Goal: Task Accomplishment & Management: Use online tool/utility

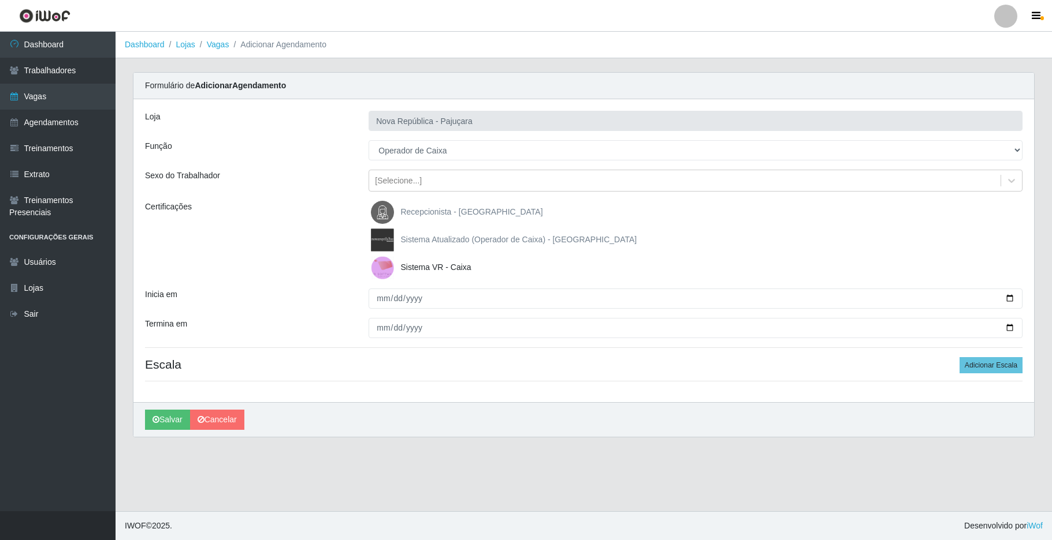
select select "22"
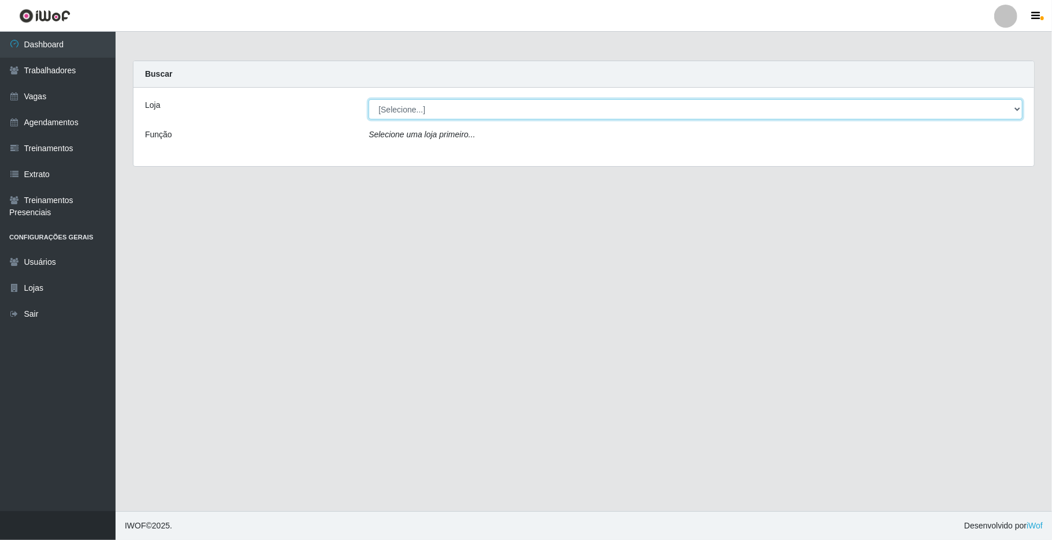
click at [482, 118] on select "[Selecione...] [GEOGRAPHIC_DATA]" at bounding box center [695, 109] width 654 height 20
select select "65"
click at [368, 99] on select "[Selecione...] [GEOGRAPHIC_DATA]" at bounding box center [695, 109] width 654 height 20
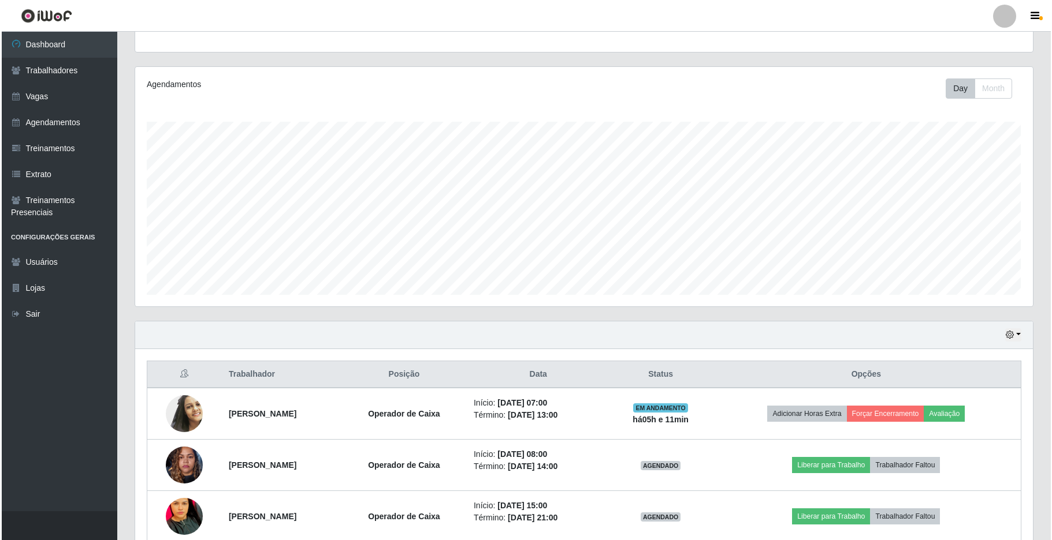
scroll to position [154, 0]
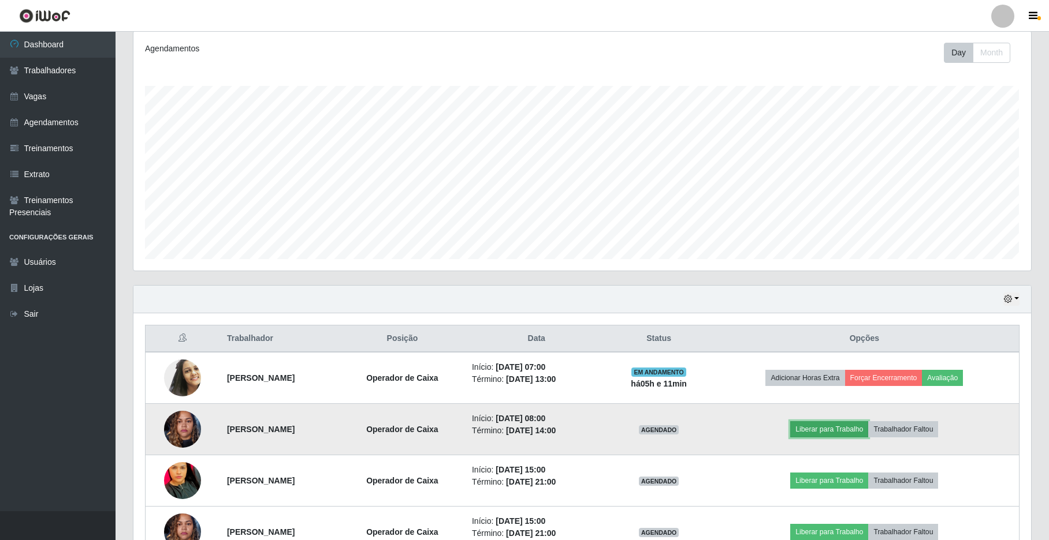
click at [811, 433] on button "Liberar para Trabalho" at bounding box center [829, 430] width 78 height 16
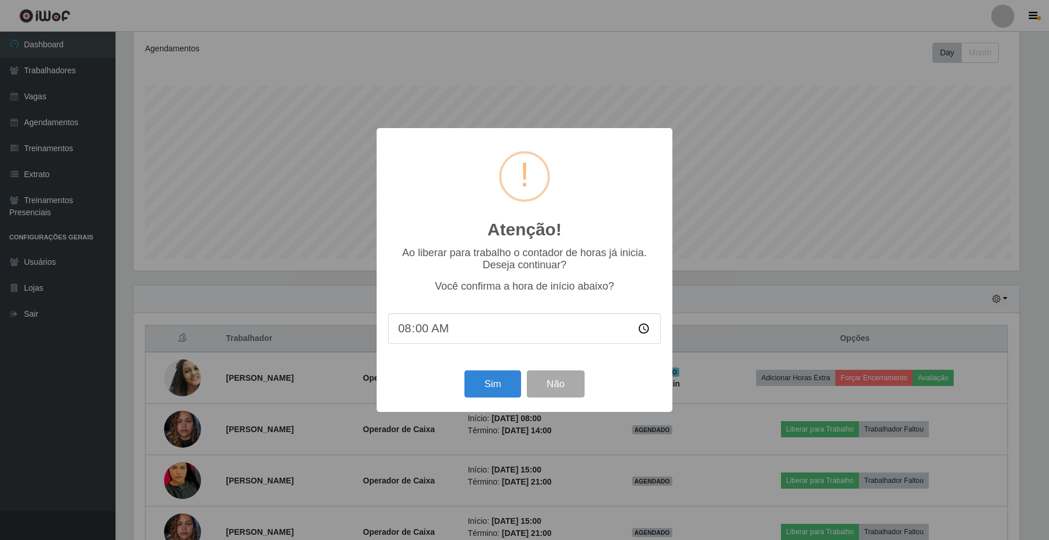
scroll to position [240, 888]
click at [513, 376] on button "Sim" at bounding box center [494, 384] width 56 height 27
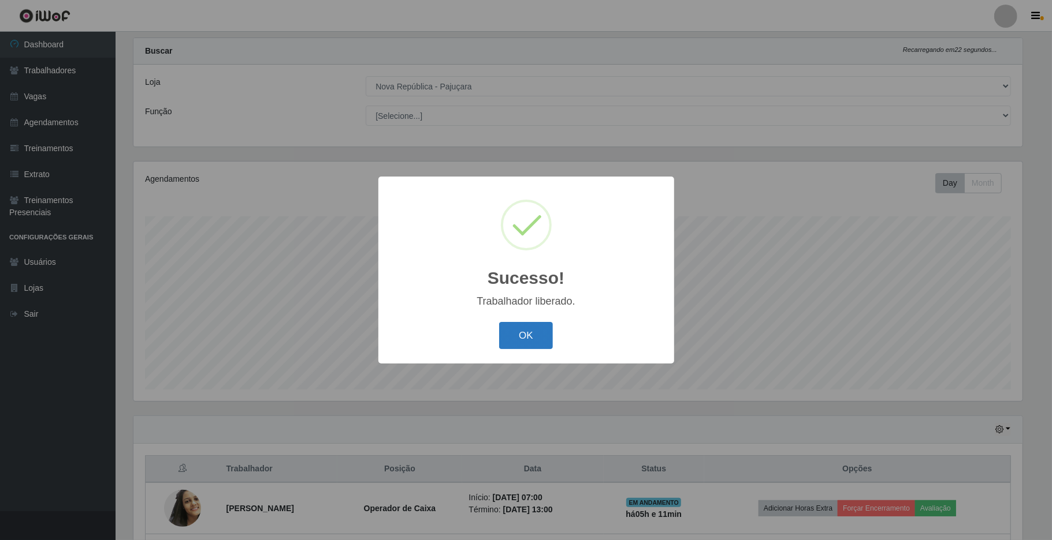
click at [511, 333] on button "OK" at bounding box center [526, 335] width 54 height 27
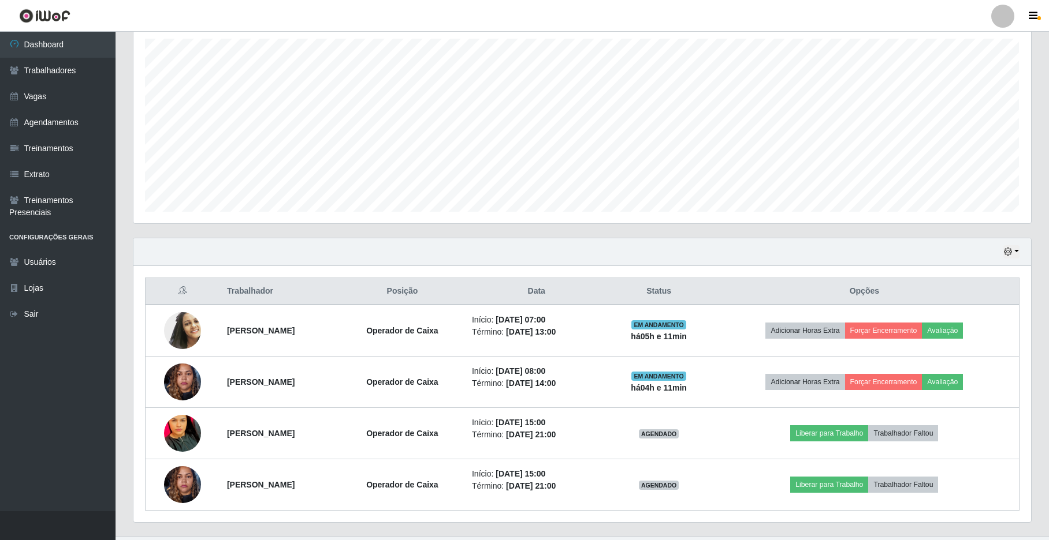
scroll to position [229, 0]
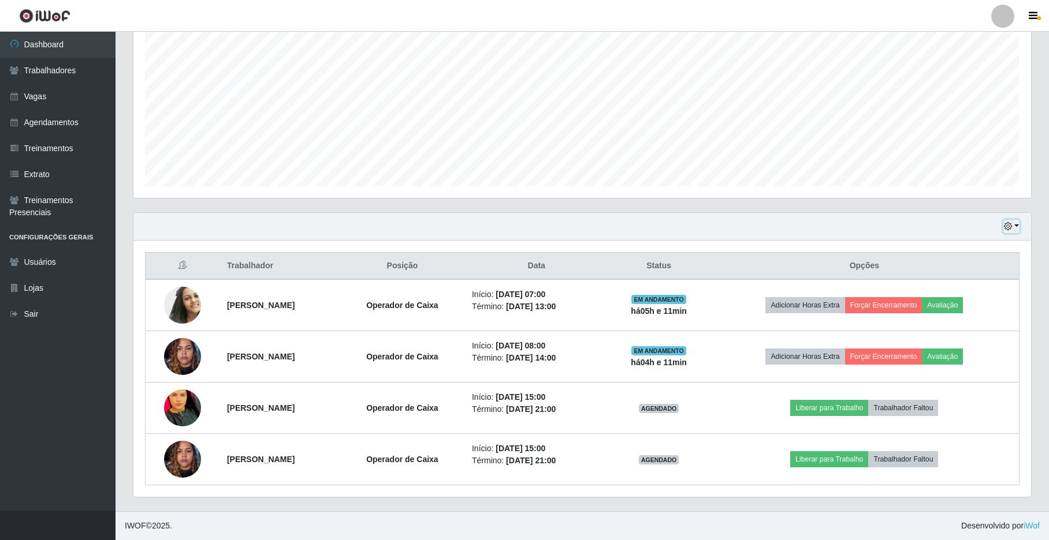
click at [1008, 227] on icon "button" at bounding box center [1008, 226] width 8 height 8
click at [950, 263] on button "1 dia" at bounding box center [973, 271] width 91 height 24
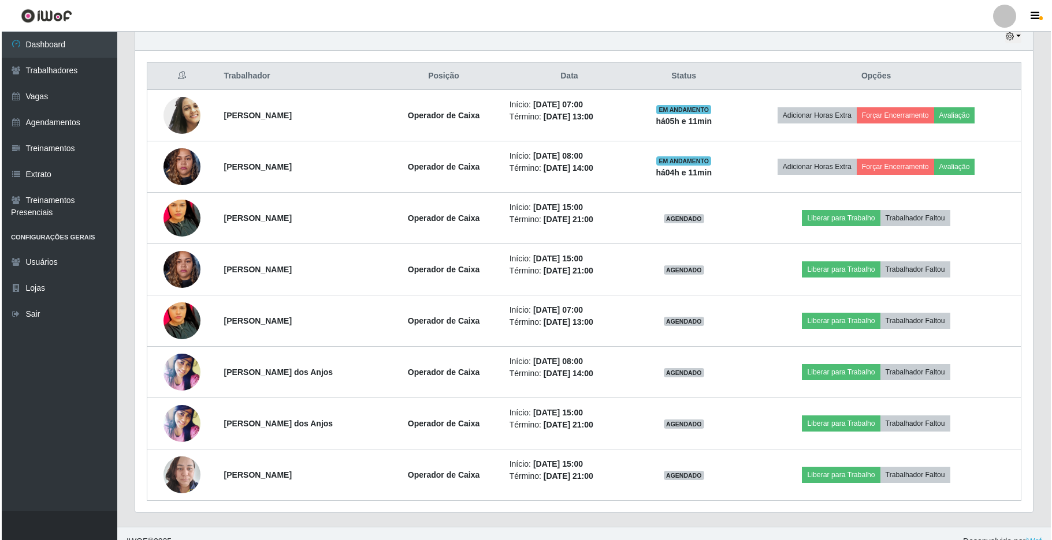
scroll to position [435, 0]
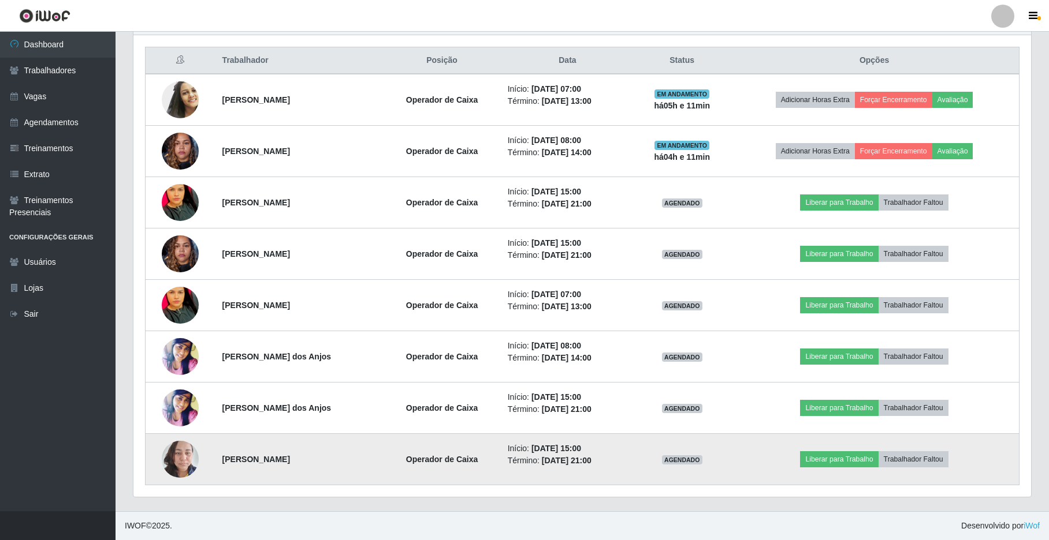
click at [186, 460] on img at bounding box center [180, 459] width 37 height 49
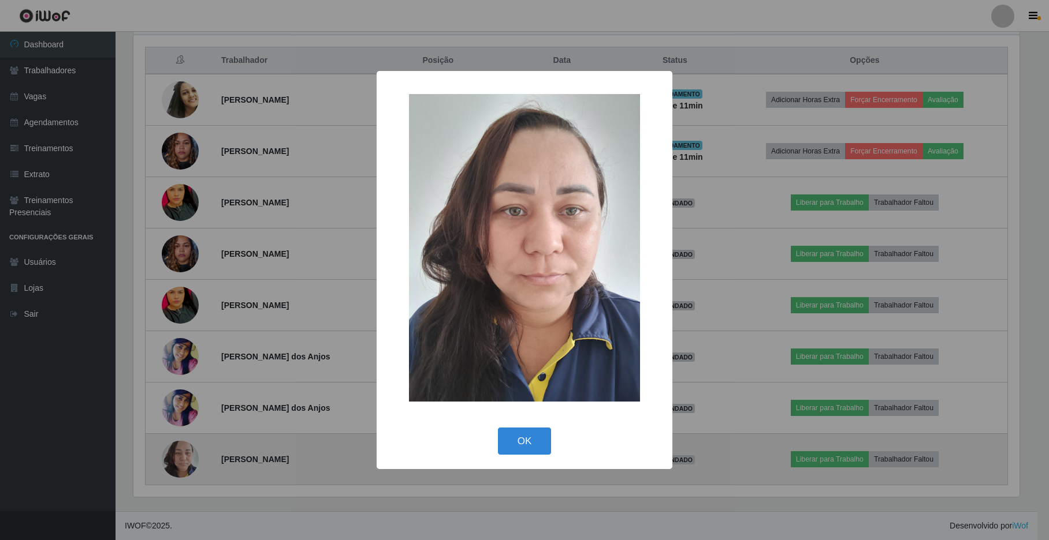
scroll to position [240, 888]
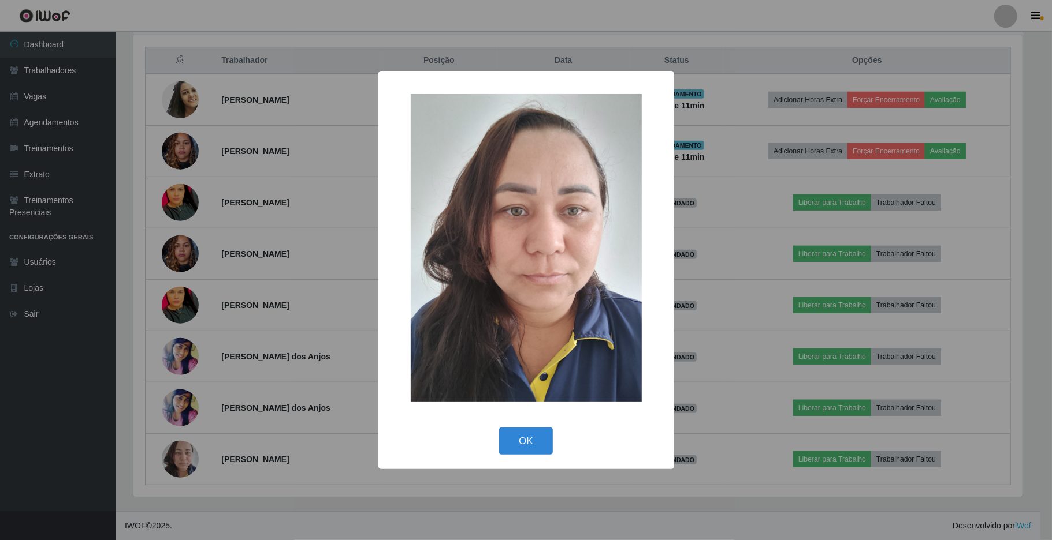
click at [300, 384] on div "× OK Cancel" at bounding box center [526, 270] width 1052 height 540
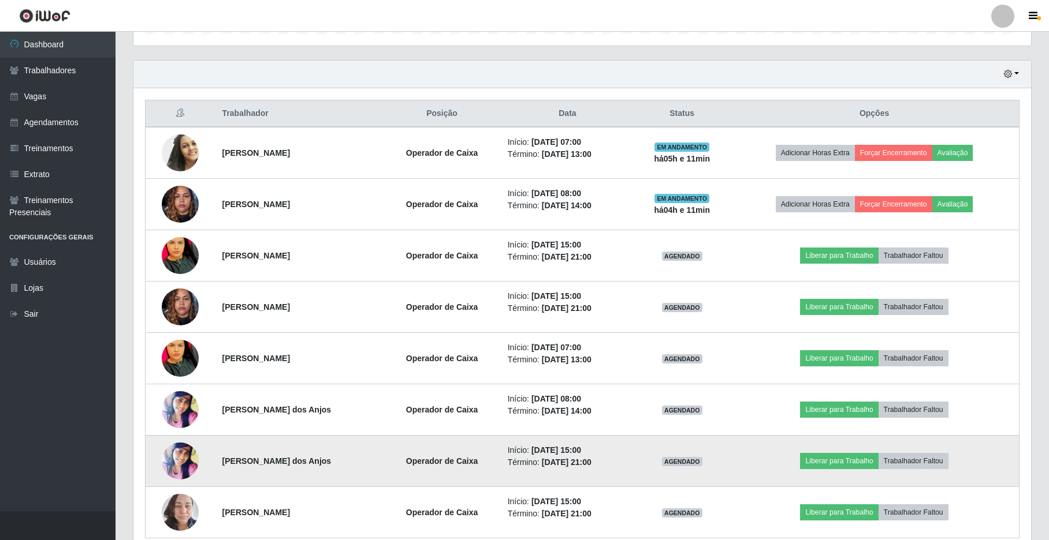
scroll to position [282, 0]
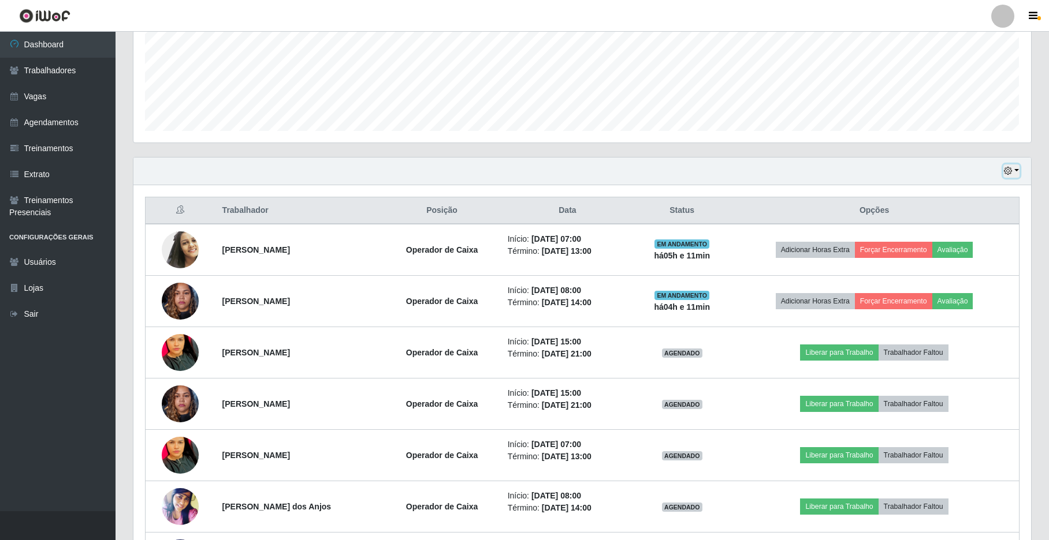
click at [1017, 178] on button "button" at bounding box center [1011, 171] width 16 height 13
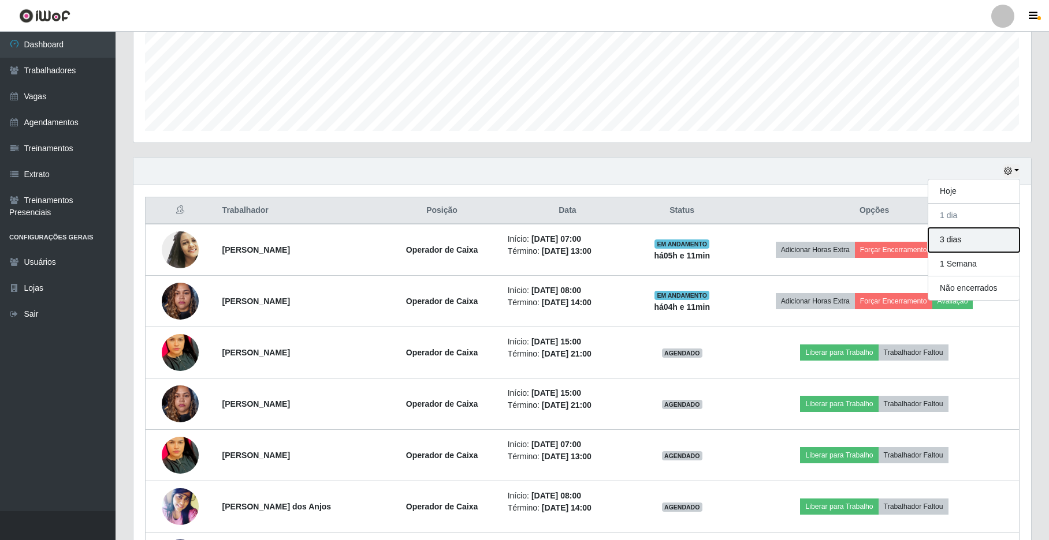
click at [964, 231] on button "3 dias" at bounding box center [973, 240] width 91 height 24
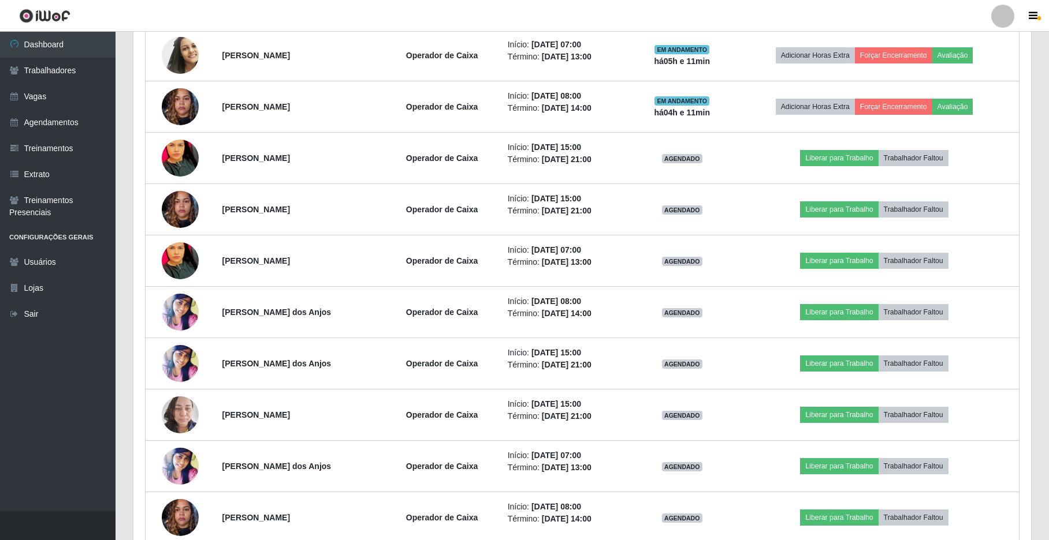
scroll to position [361, 0]
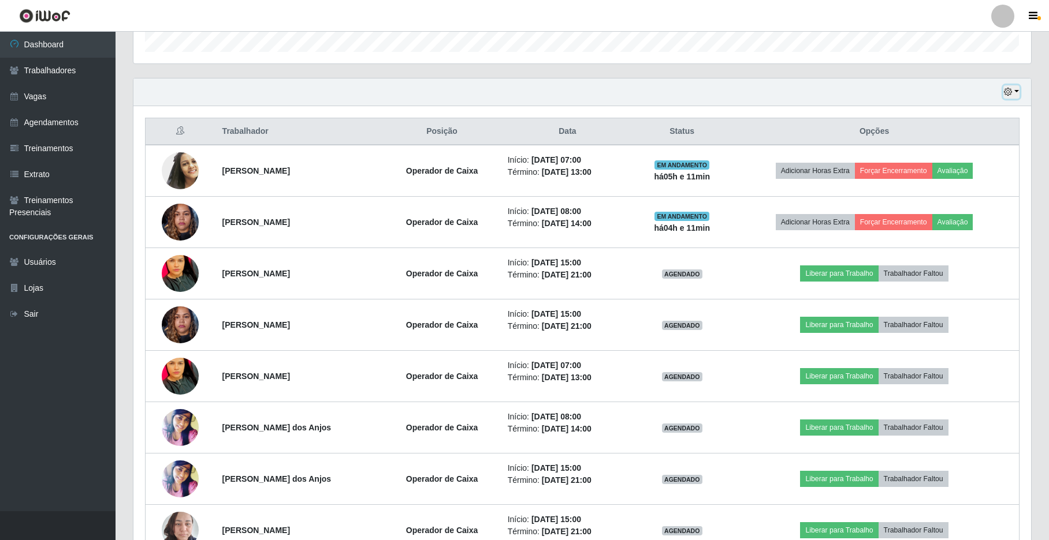
click at [1004, 93] on icon "button" at bounding box center [1008, 92] width 8 height 8
click at [968, 121] on button "Hoje" at bounding box center [973, 112] width 91 height 24
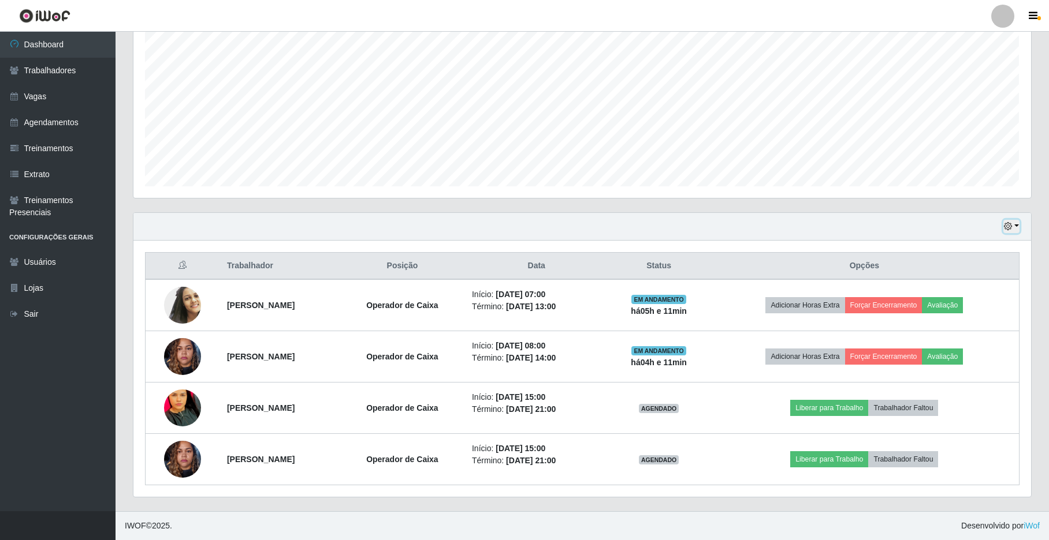
click at [1005, 226] on icon "button" at bounding box center [1008, 226] width 8 height 8
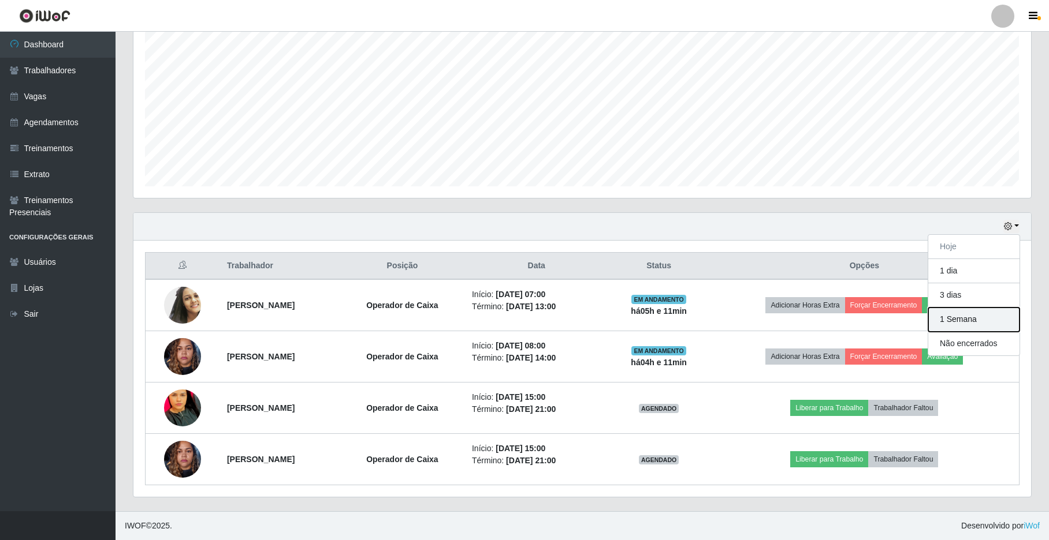
click at [950, 319] on button "1 Semana" at bounding box center [973, 320] width 91 height 24
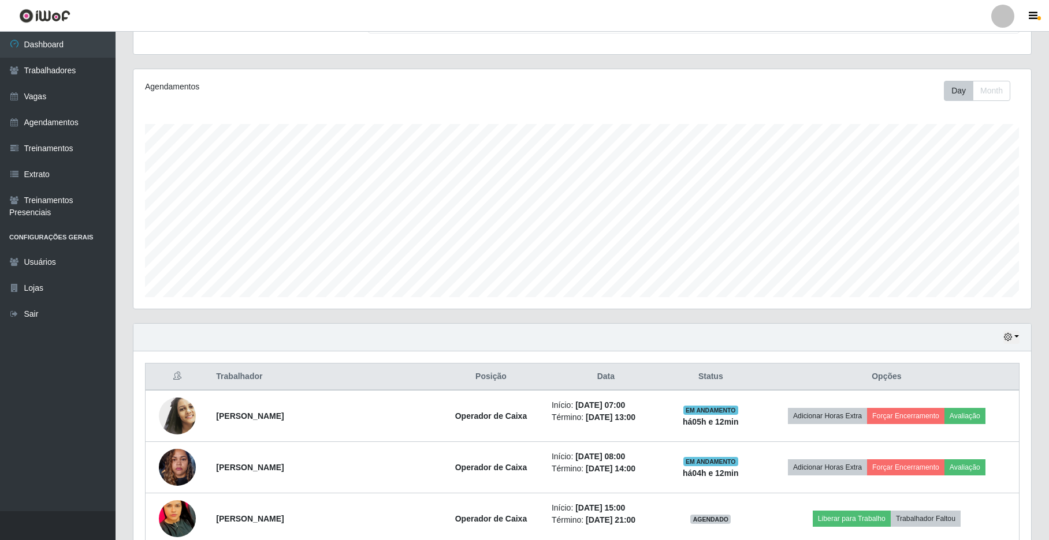
scroll to position [109, 0]
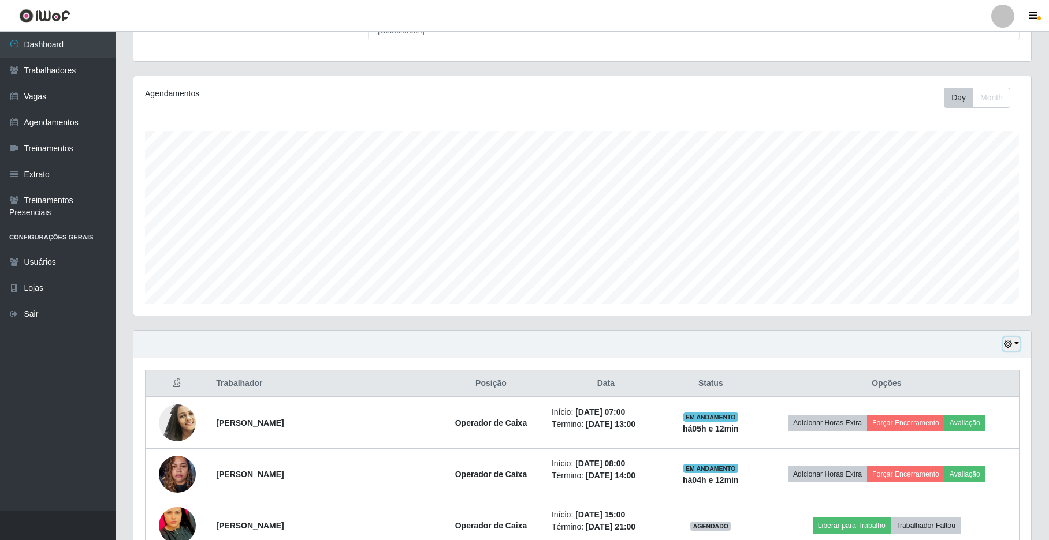
click at [1017, 349] on button "button" at bounding box center [1011, 344] width 16 height 13
click at [950, 366] on button "Hoje" at bounding box center [973, 365] width 91 height 24
